Goal: Complete application form

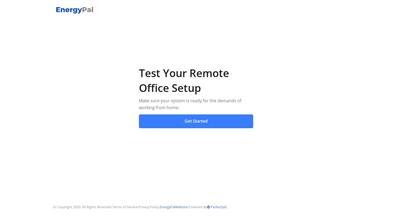
click at [210, 117] on button "Get Started" at bounding box center [196, 121] width 115 height 14
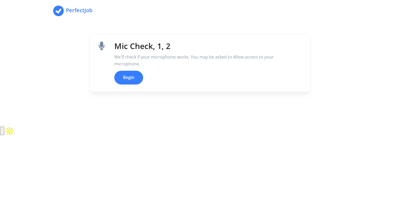
click at [135, 83] on button "Begin" at bounding box center [128, 78] width 29 height 14
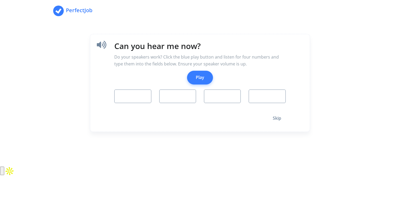
click at [199, 78] on button "Play" at bounding box center [200, 78] width 26 height 14
type input "6"
type input "4"
type input "2"
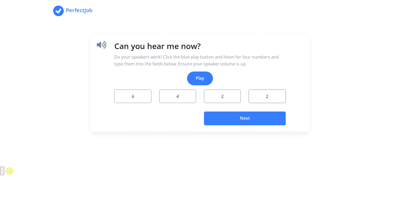
type input "2"
click at [264, 114] on button "Next" at bounding box center [245, 118] width 82 height 14
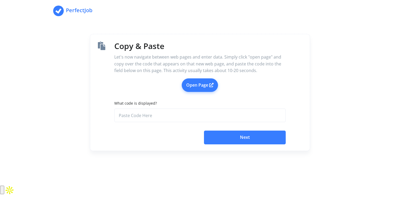
click at [193, 89] on link "Open Page" at bounding box center [200, 85] width 36 height 14
click at [198, 113] on input "What code is displayed?" at bounding box center [199, 115] width 171 height 14
paste input "d38af46a-d941-4849-88be-b79bb79f828d"
type input "d38af46a-d941-4849-88be-b79bb79f828d"
click at [230, 140] on button "Next" at bounding box center [245, 137] width 82 height 14
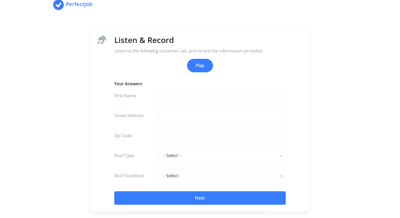
scroll to position [1, 0]
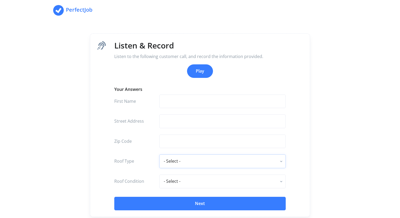
click at [198, 157] on select "- Select - flat - rolled composition composition shingle clay tile concrete til…" at bounding box center [222, 161] width 126 height 14
click at [195, 75] on button "Play" at bounding box center [200, 70] width 26 height 14
click at [176, 140] on input "text" at bounding box center [222, 141] width 126 height 14
type input "91266"
click at [216, 156] on select "- Select - flat - rolled composition composition shingle clay tile concrete til…" at bounding box center [222, 161] width 126 height 14
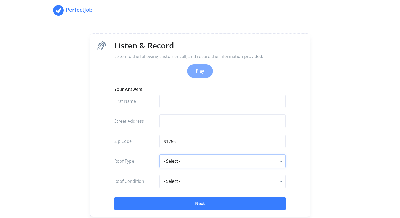
select select "concrete tile"
click at [210, 185] on select "- Select - excellent very good good fair poor" at bounding box center [222, 181] width 126 height 14
select select "fair"
click at [186, 104] on input "text" at bounding box center [222, 101] width 126 height 14
type input "will"
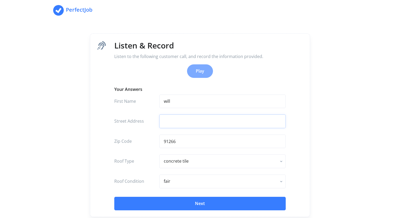
click at [177, 118] on input "text" at bounding box center [222, 121] width 126 height 14
click at [171, 126] on input "text" at bounding box center [222, 121] width 126 height 14
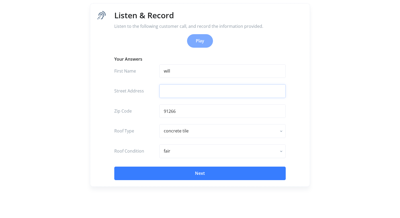
scroll to position [33, 0]
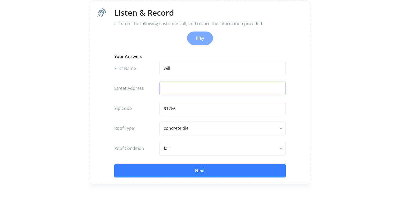
click at [193, 85] on input "text" at bounding box center [222, 88] width 126 height 14
click at [166, 89] on input "text" at bounding box center [222, 88] width 126 height 14
click at [203, 170] on button "Next" at bounding box center [199, 171] width 171 height 14
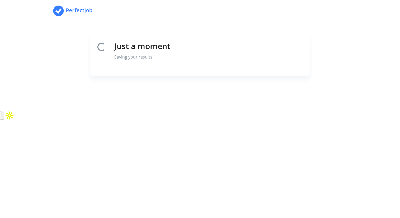
scroll to position [0, 0]
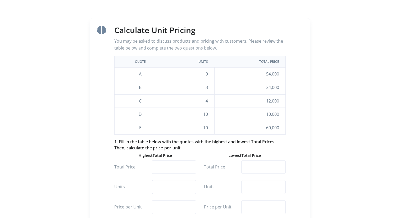
scroll to position [15, 0]
